Goal: Task Accomplishment & Management: Use online tool/utility

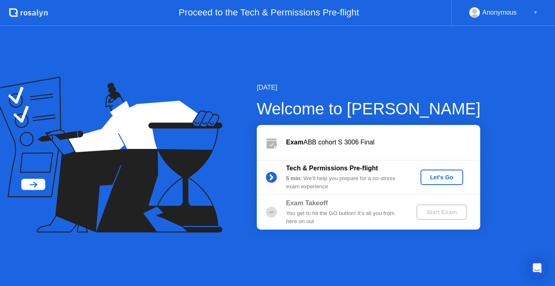
click at [437, 180] on div "Let's Go" at bounding box center [441, 177] width 36 height 6
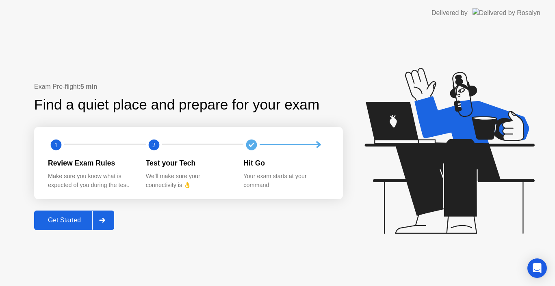
click at [84, 227] on button "Get Started" at bounding box center [74, 220] width 80 height 19
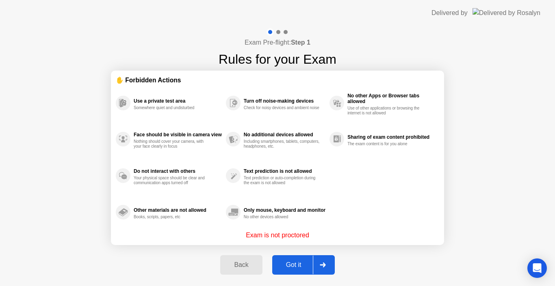
click at [308, 269] on div "Got it" at bounding box center [293, 264] width 38 height 7
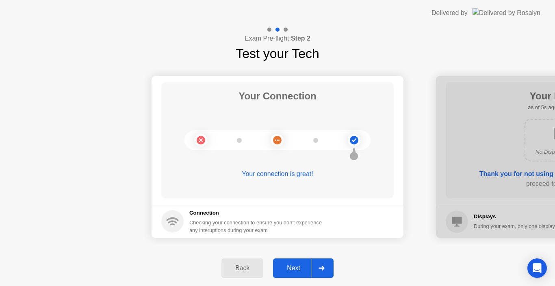
click at [322, 265] on div at bounding box center [320, 268] width 19 height 19
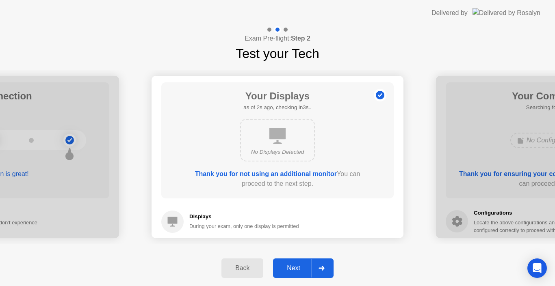
click at [322, 265] on div at bounding box center [320, 268] width 19 height 19
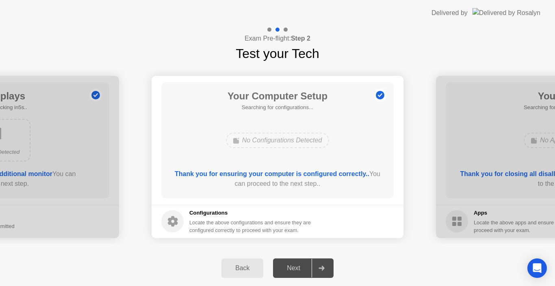
click at [322, 265] on div at bounding box center [320, 268] width 19 height 19
click at [324, 269] on icon at bounding box center [321, 268] width 6 height 5
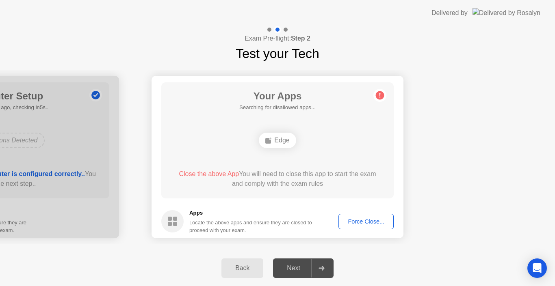
click at [361, 224] on div "Force Close..." at bounding box center [366, 221] width 50 height 6
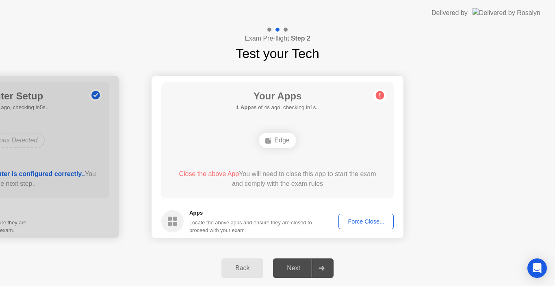
click at [353, 220] on div "Force Close..." at bounding box center [366, 221] width 50 height 6
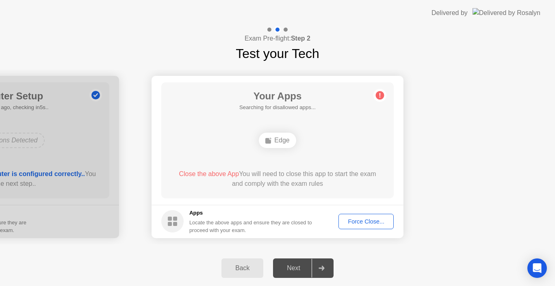
click at [352, 225] on div "Force Close..." at bounding box center [366, 221] width 50 height 6
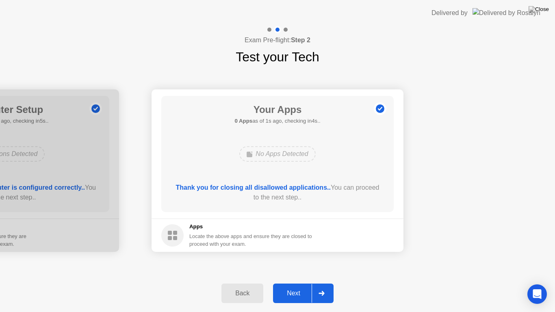
click at [287, 286] on button "Next" at bounding box center [303, 292] width 60 height 19
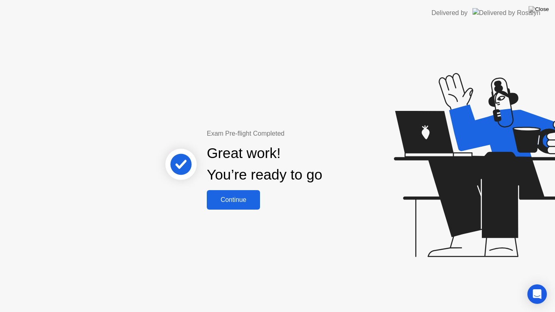
click at [229, 196] on div "Continue" at bounding box center [233, 199] width 48 height 7
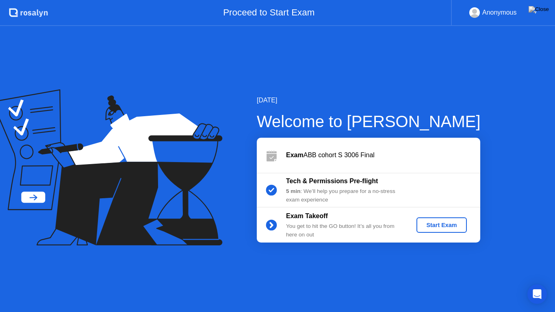
click at [435, 226] on div "Start Exam" at bounding box center [440, 225] width 43 height 6
